Goal: Task Accomplishment & Management: Manage account settings

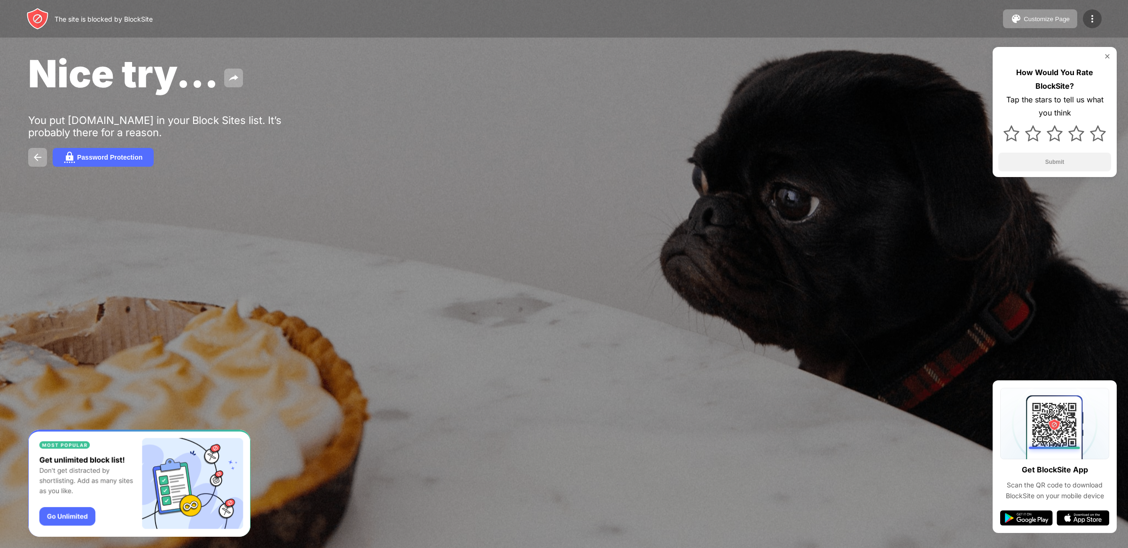
click at [1087, 19] on img at bounding box center [1092, 18] width 11 height 11
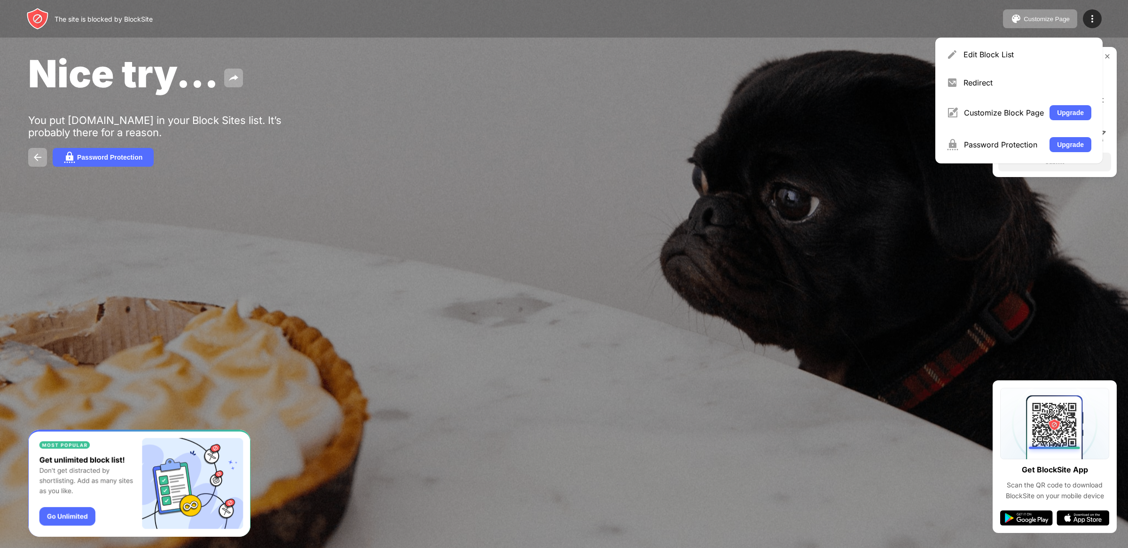
click at [1012, 59] on div "Edit Block List" at bounding box center [1019, 54] width 156 height 23
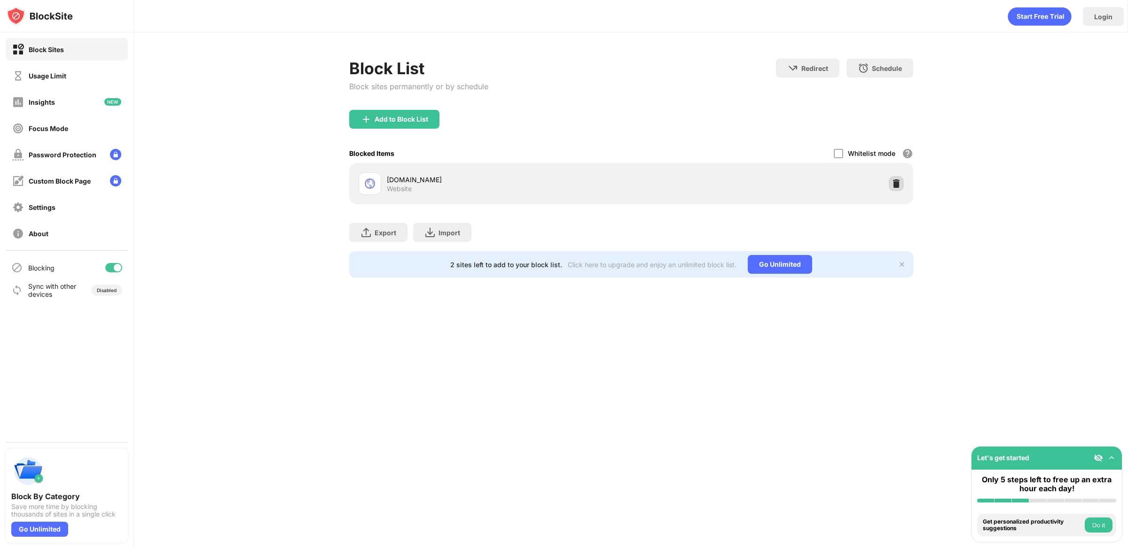
click at [897, 182] on img at bounding box center [895, 183] width 9 height 9
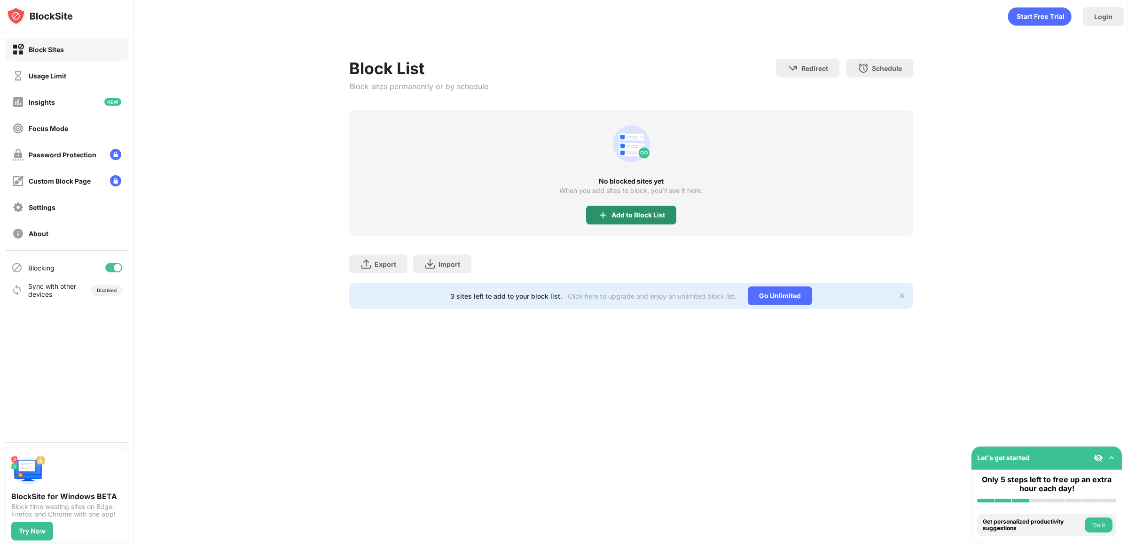
click at [645, 211] on div "Add to Block List" at bounding box center [638, 215] width 54 height 8
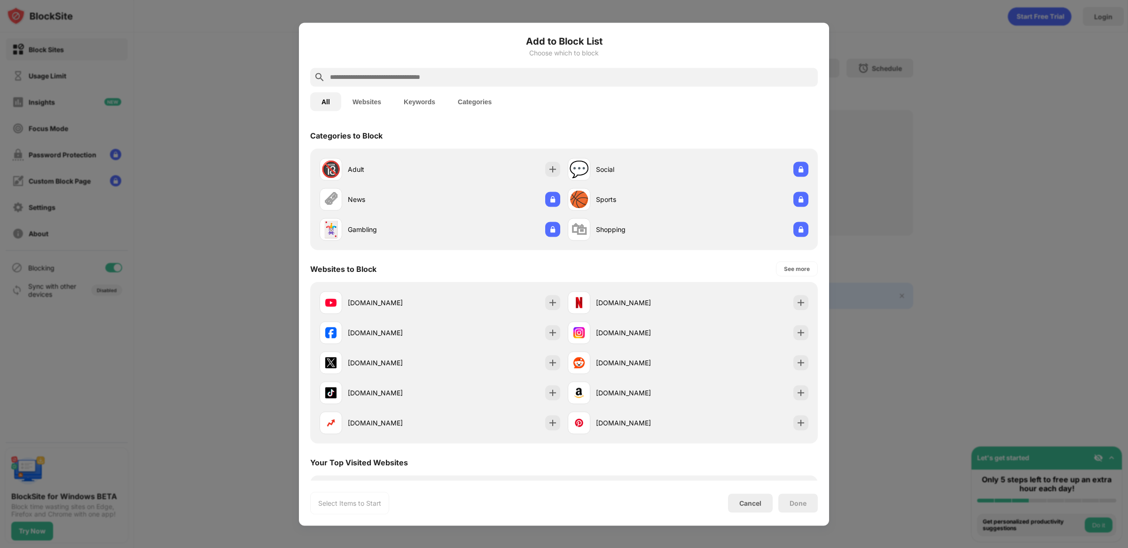
click at [511, 73] on input "text" at bounding box center [571, 76] width 485 height 11
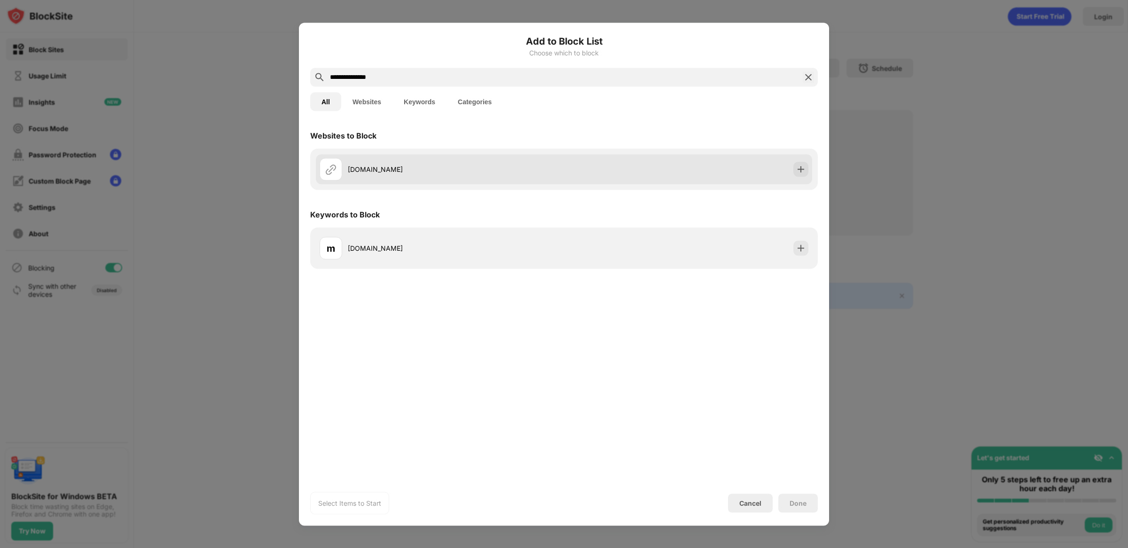
type input "**********"
click at [801, 166] on img at bounding box center [800, 168] width 9 height 9
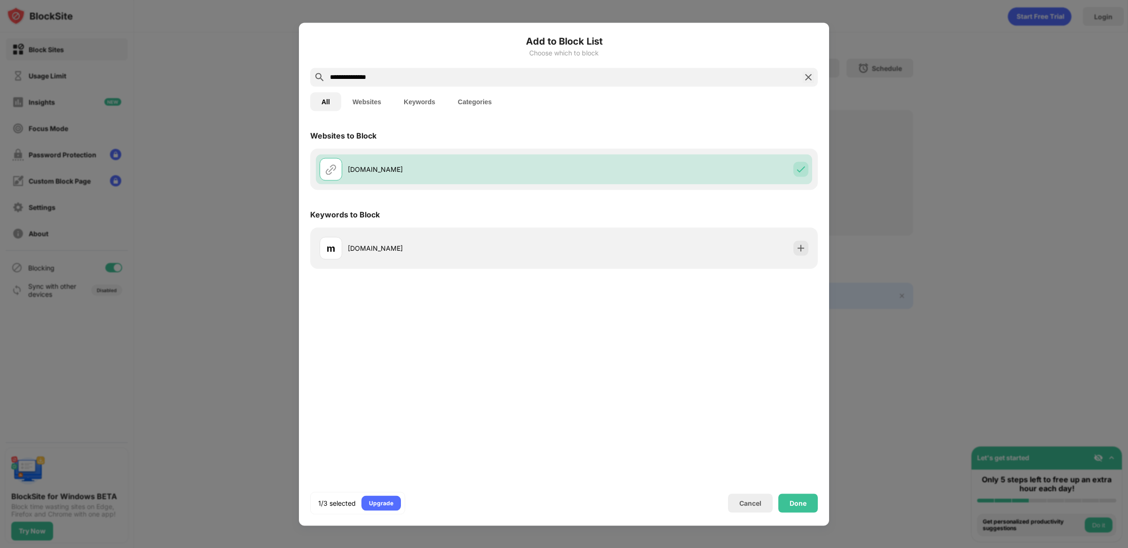
click at [809, 78] on img at bounding box center [808, 76] width 11 height 11
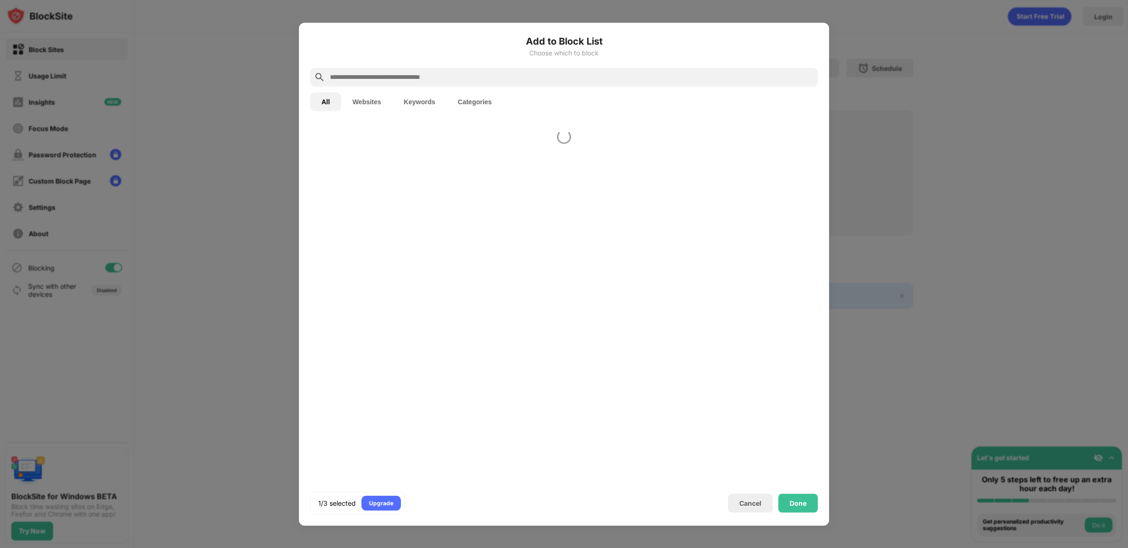
click at [739, 82] on input "text" at bounding box center [571, 76] width 485 height 11
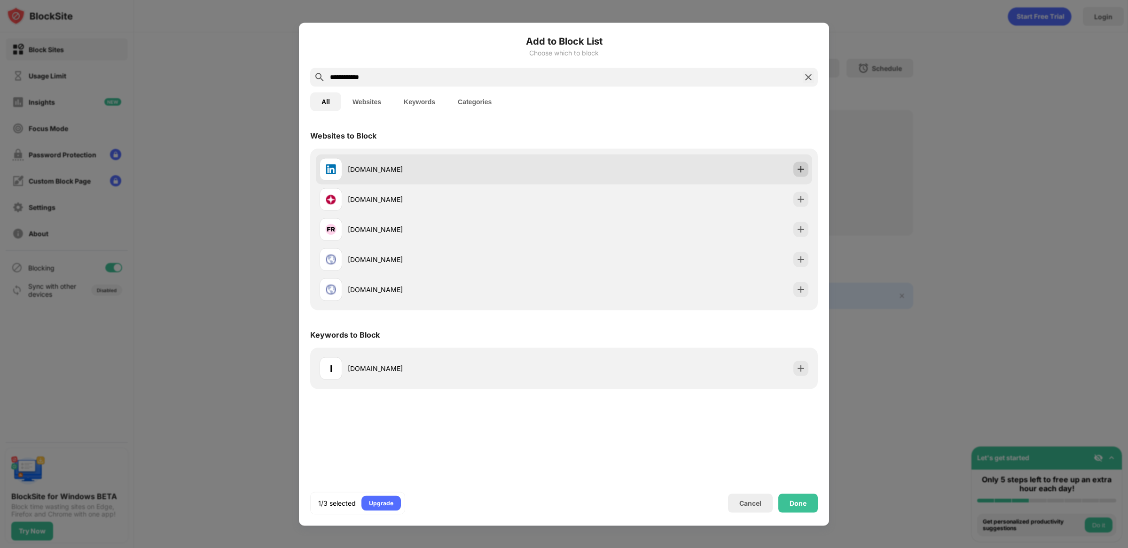
type input "**********"
click at [801, 169] on img at bounding box center [800, 168] width 9 height 9
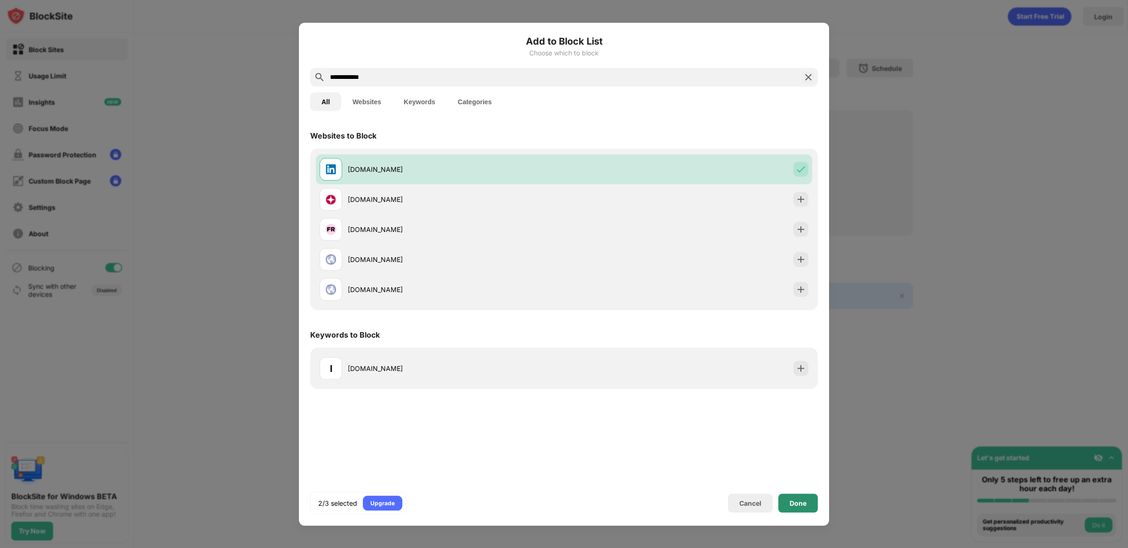
drag, startPoint x: 804, startPoint y: 499, endPoint x: 769, endPoint y: 462, distance: 50.2
click at [803, 500] on div "Done" at bounding box center [798, 504] width 17 height 8
